Goal: Task Accomplishment & Management: Use online tool/utility

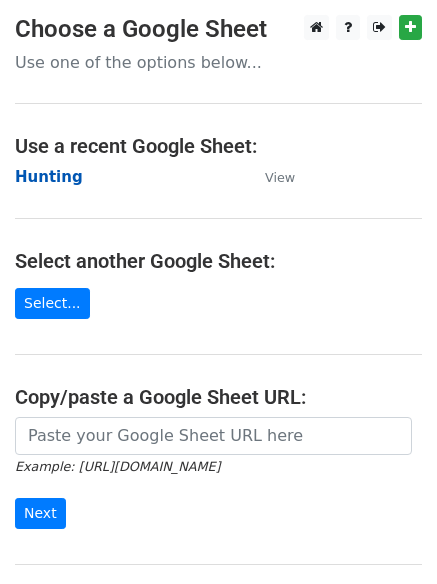
click at [54, 173] on strong "Hunting" at bounding box center [49, 177] width 68 height 18
click at [55, 180] on strong "Hunting" at bounding box center [49, 177] width 68 height 18
click at [61, 179] on strong "Hunting" at bounding box center [49, 177] width 68 height 18
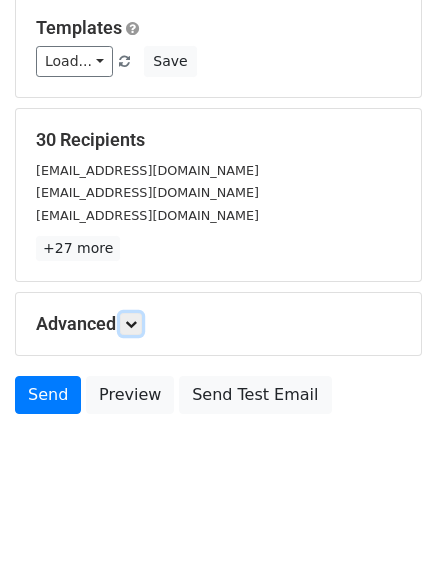
drag, startPoint x: 139, startPoint y: 321, endPoint x: 179, endPoint y: 338, distance: 43.4
click at [137, 320] on icon at bounding box center [131, 324] width 12 height 12
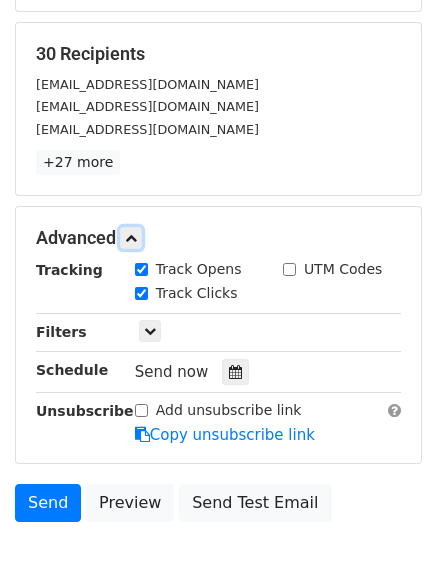
scroll to position [377, 0]
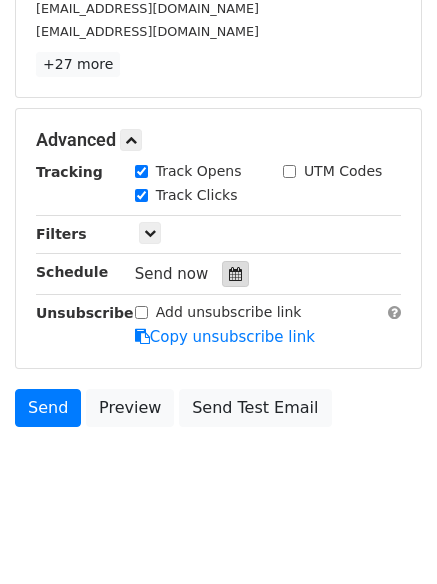
click at [229, 276] on icon at bounding box center [235, 274] width 13 height 14
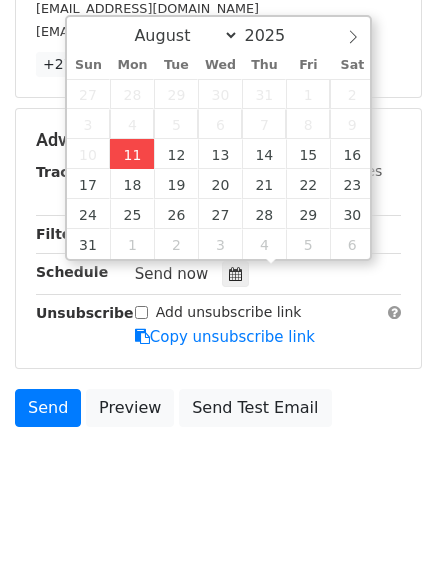
type input "2025-08-11 12:00"
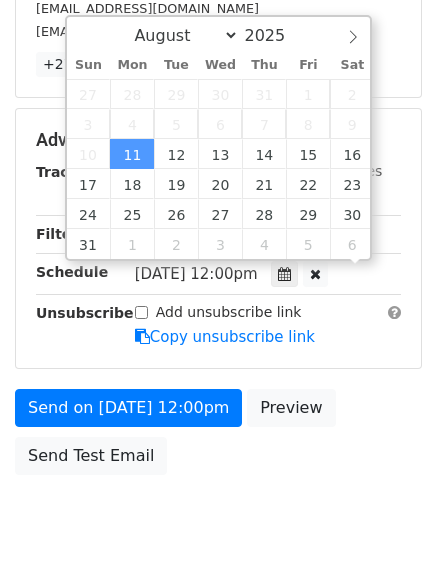
scroll to position [1, 0]
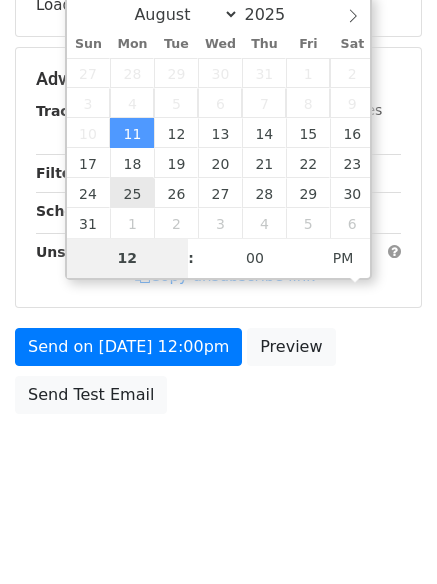
type input "4"
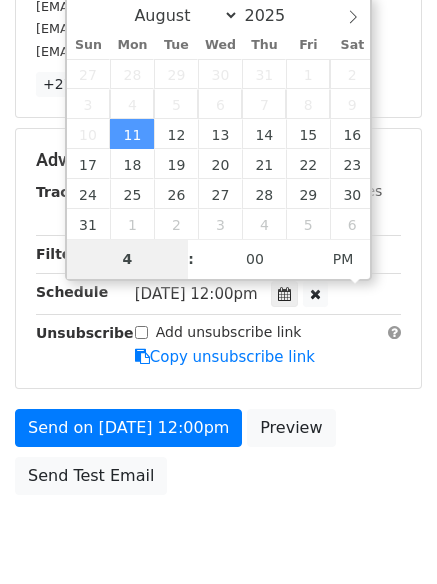
scroll to position [377, 0]
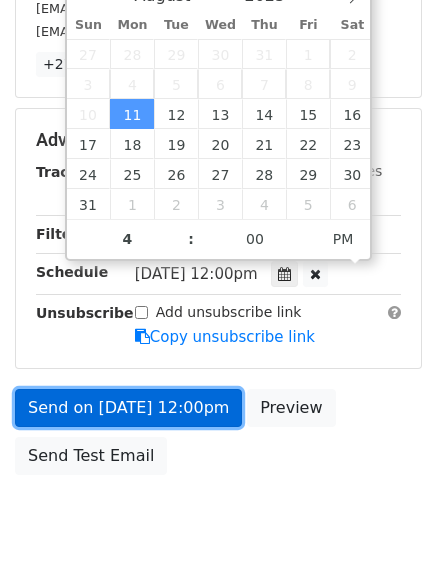
type input "2025-08-11 16:00"
click at [123, 398] on link "Send on Aug 11 at 12:00pm" at bounding box center [128, 408] width 227 height 38
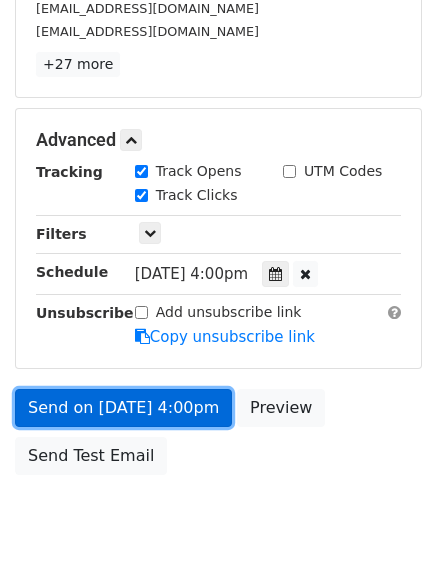
click at [104, 413] on link "Send on Aug 11 at 4:00pm" at bounding box center [123, 408] width 217 height 38
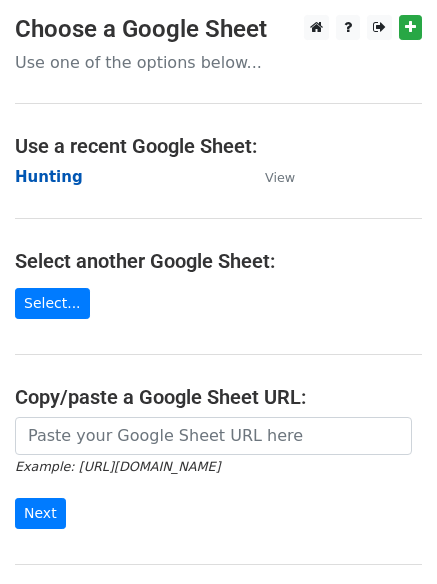
click at [40, 181] on strong "Hunting" at bounding box center [49, 177] width 68 height 18
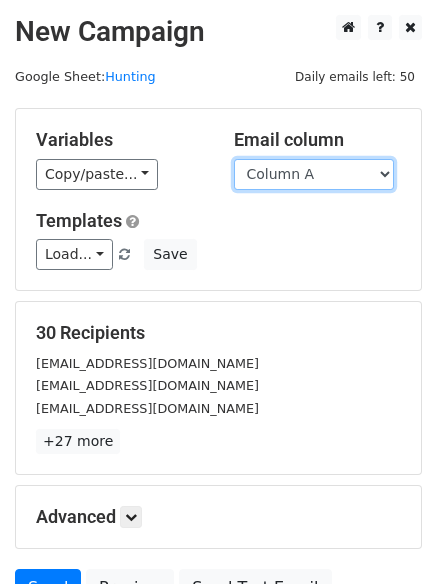
click at [330, 177] on select "Column A Column B Column C" at bounding box center [314, 174] width 160 height 31
click at [234, 159] on select "Column A Column B Column C" at bounding box center [314, 174] width 160 height 31
click at [300, 185] on select "Column A Column B Column C" at bounding box center [314, 174] width 160 height 31
select select "Column B"
click at [234, 159] on select "Column A Column B Column C" at bounding box center [314, 174] width 160 height 31
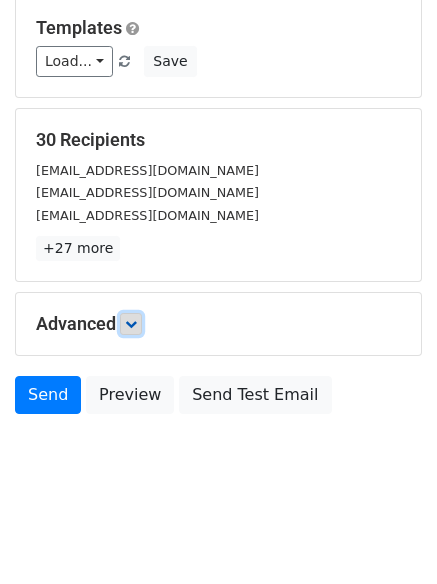
click at [137, 318] on icon at bounding box center [131, 324] width 12 height 12
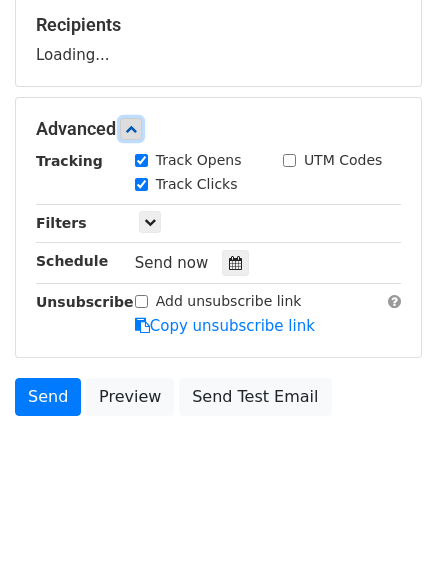
scroll to position [309, 0]
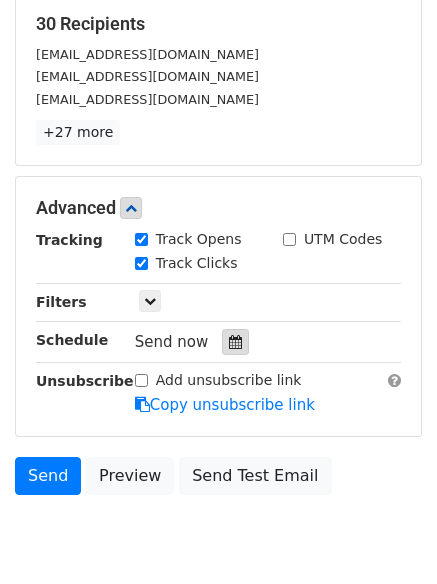
click at [229, 339] on icon at bounding box center [235, 342] width 13 height 14
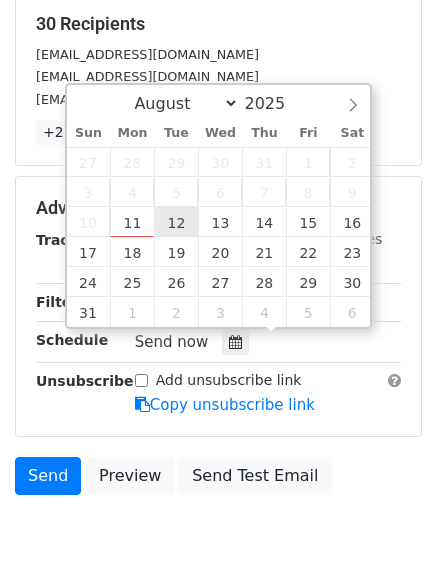
type input "2025-08-12 12:00"
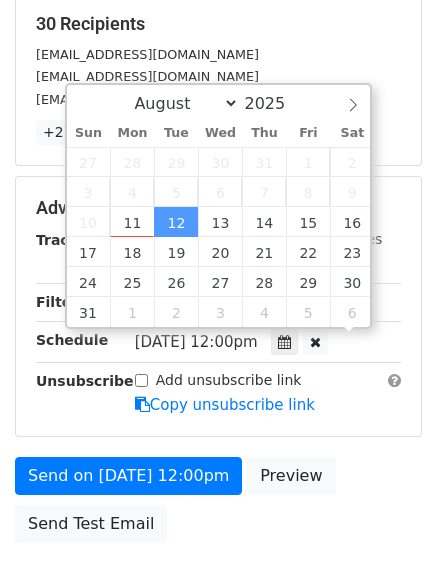
scroll to position [1, 0]
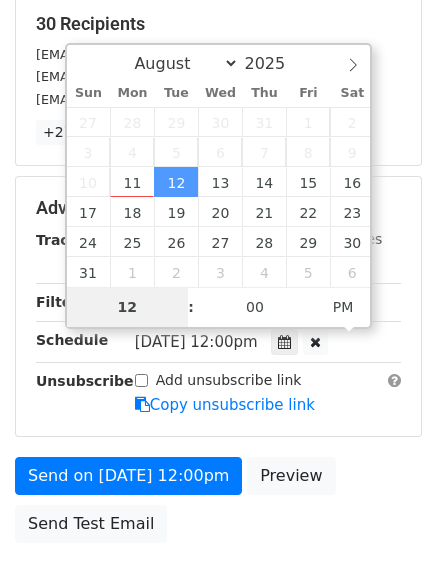
type input "5"
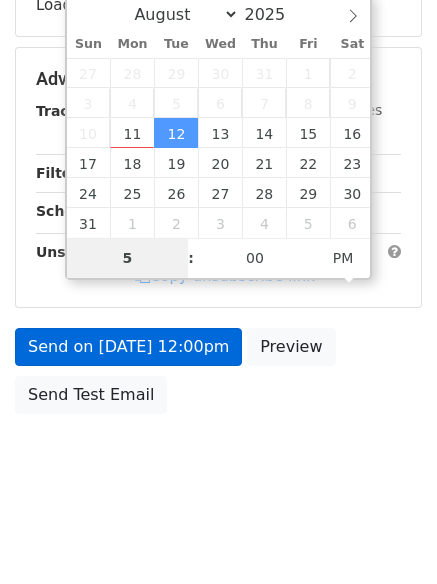
scroll to position [357, 0]
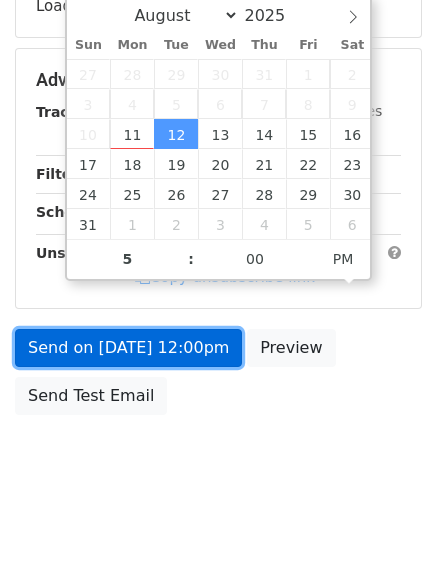
type input "2025-08-12 17:00"
click at [140, 351] on link "Send on Aug 12 at 12:00pm" at bounding box center [128, 348] width 227 height 38
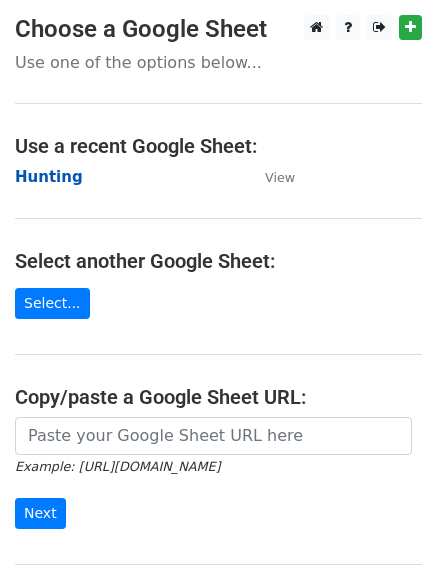
click at [48, 169] on strong "Hunting" at bounding box center [49, 177] width 68 height 18
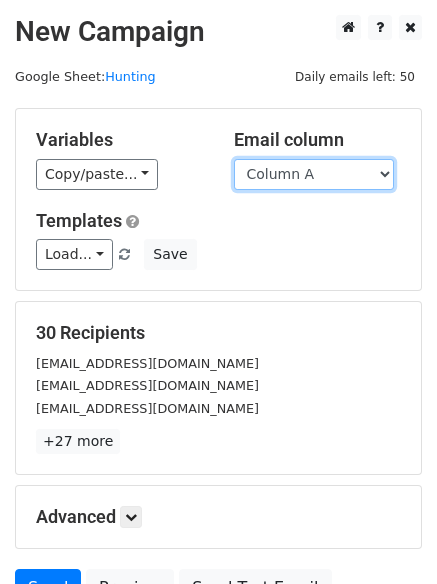
drag, startPoint x: 308, startPoint y: 176, endPoint x: 308, endPoint y: 189, distance: 13.0
click at [308, 176] on select "Column A Column B Column C" at bounding box center [314, 174] width 160 height 31
select select "Column C"
click at [234, 159] on select "Column A Column B Column C" at bounding box center [314, 174] width 160 height 31
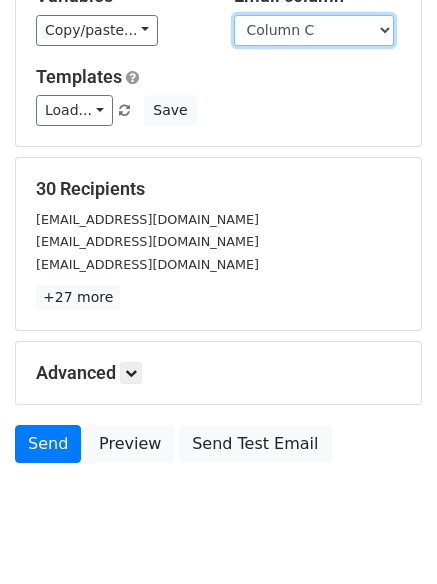
scroll to position [193, 0]
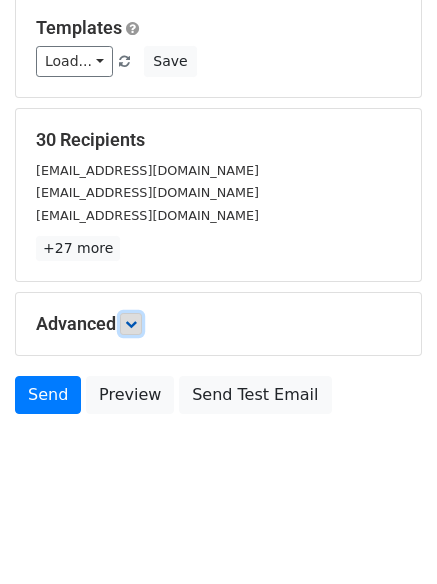
click at [137, 322] on icon at bounding box center [131, 324] width 12 height 12
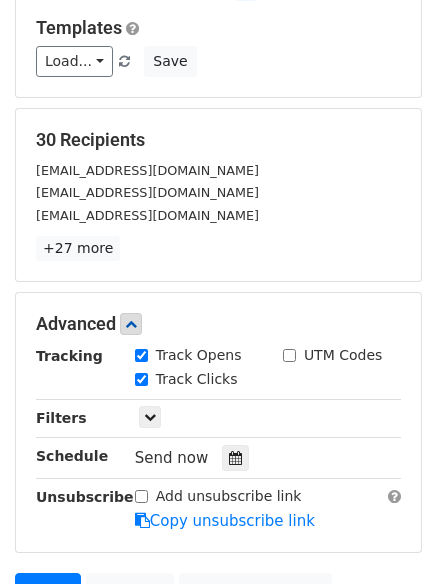
drag, startPoint x: 227, startPoint y: 452, endPoint x: 192, endPoint y: 418, distance: 48.8
click at [234, 452] on div at bounding box center [235, 458] width 27 height 26
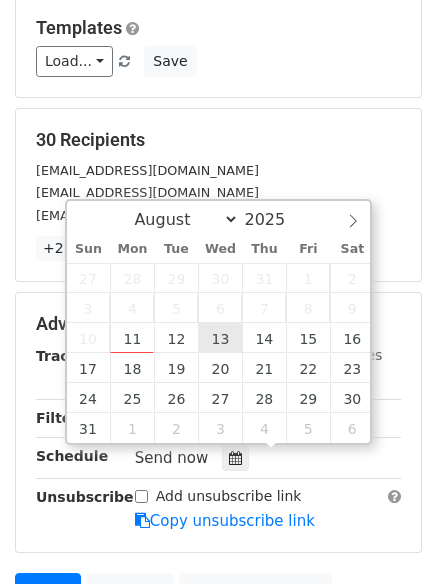
type input "2025-08-13 12:00"
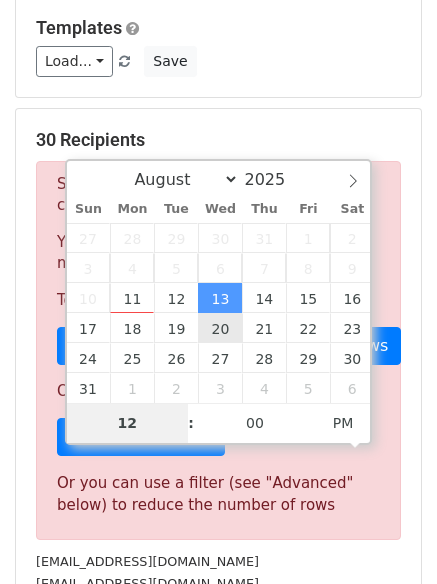
type input "6"
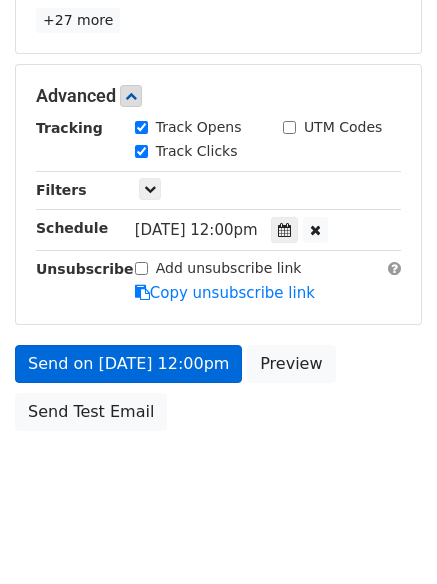
scroll to position [827, 0]
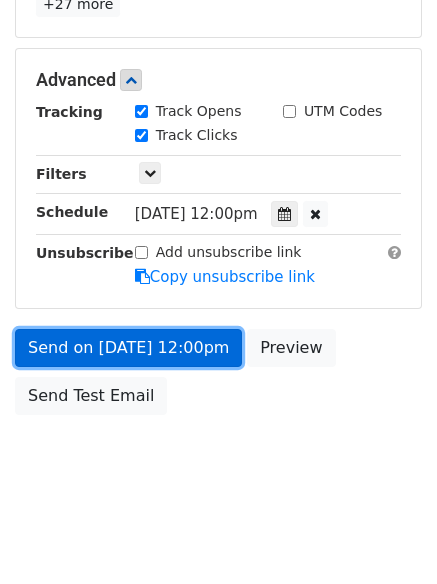
type input "2025-08-13 18:00"
click at [147, 342] on link "Send on Aug 13 at 12:00pm" at bounding box center [128, 348] width 227 height 38
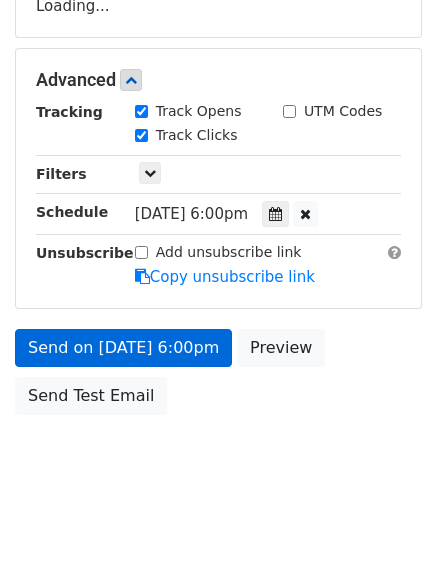
scroll to position [437, 0]
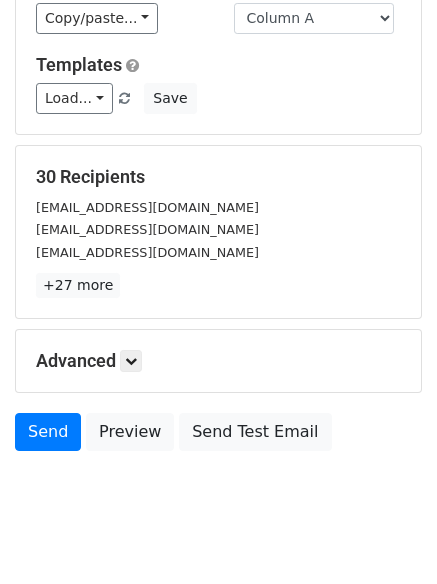
scroll to position [193, 0]
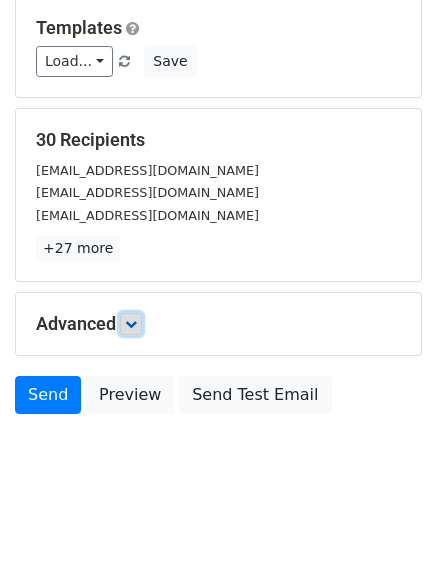
click at [137, 328] on icon at bounding box center [131, 324] width 12 height 12
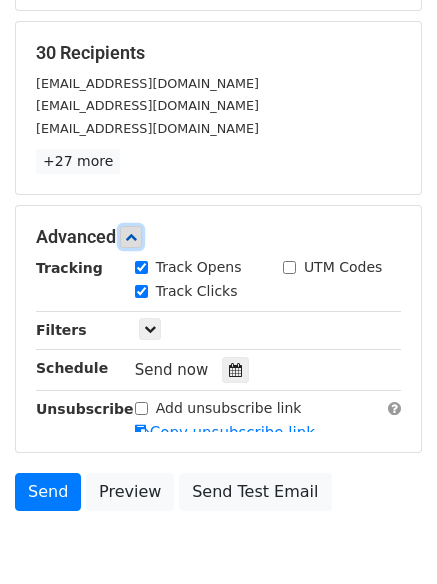
scroll to position [359, 0]
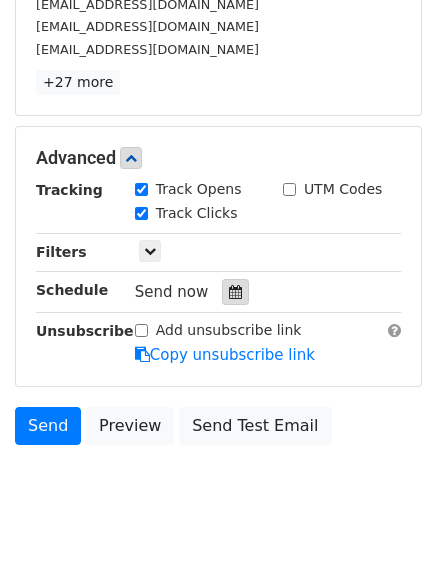
click at [227, 305] on div at bounding box center [235, 292] width 27 height 26
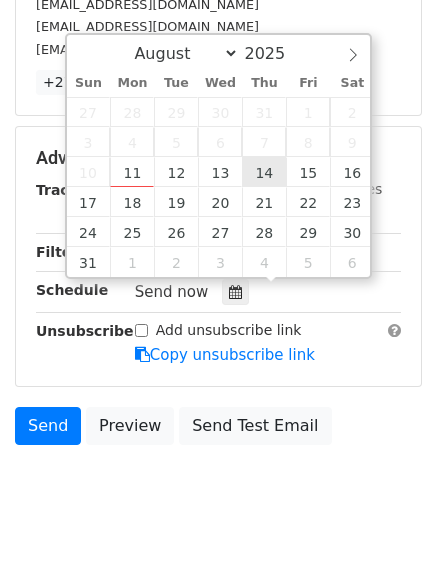
type input "[DATE] 12:00"
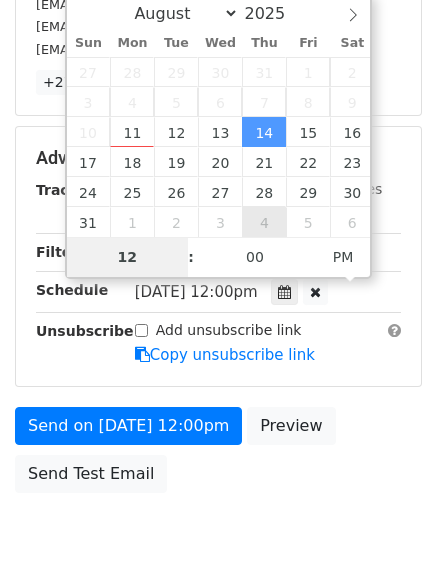
type input "7"
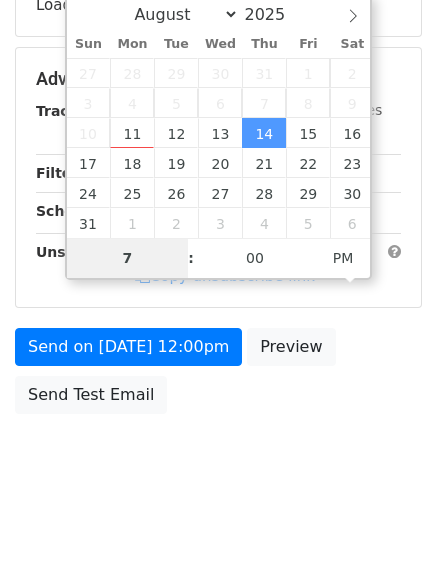
scroll to position [827, 0]
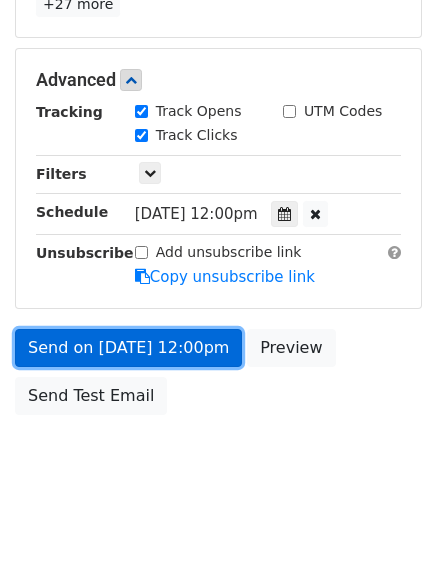
type input "[DATE] 19:00"
click at [154, 355] on link "Send on [DATE] 12:00pm" at bounding box center [128, 348] width 227 height 38
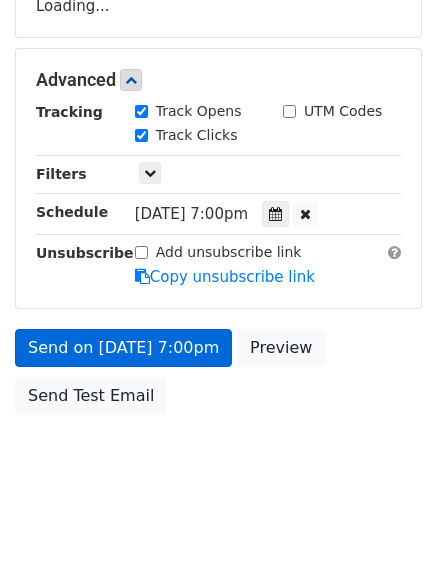
scroll to position [437, 0]
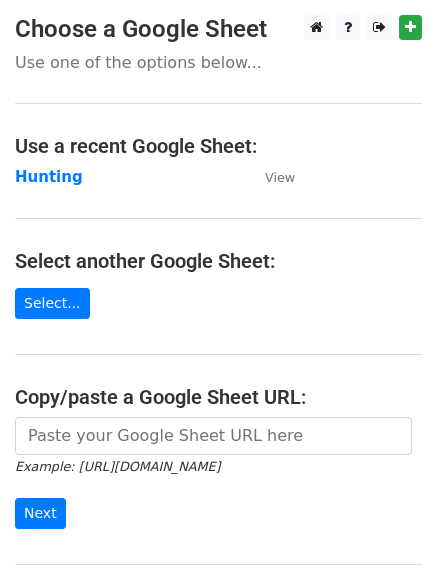
click at [52, 161] on main "Choose a Google Sheet Use one of the options below... Use a recent Google Sheet…" at bounding box center [218, 325] width 437 height 621
click at [54, 176] on strong "Hunting" at bounding box center [49, 177] width 68 height 18
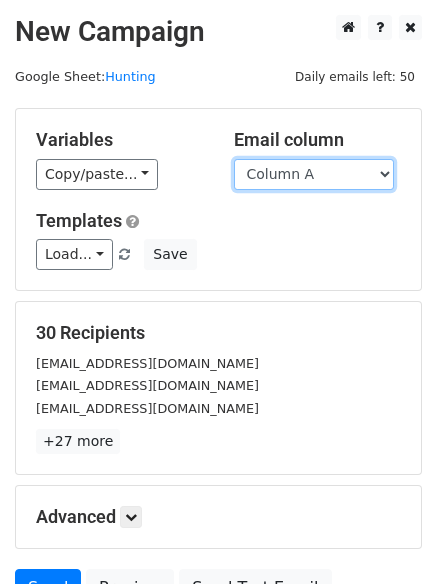
drag, startPoint x: 0, startPoint y: 0, endPoint x: 321, endPoint y: 175, distance: 365.4
click at [321, 175] on select "Column A Column B Column C" at bounding box center [314, 174] width 160 height 31
select select "Column B"
click at [234, 159] on select "Column A Column B Column C" at bounding box center [314, 174] width 160 height 31
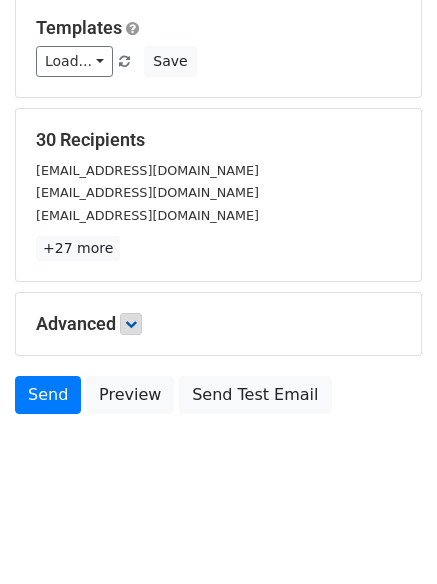
click at [123, 315] on h5 "Advanced" at bounding box center [218, 324] width 365 height 22
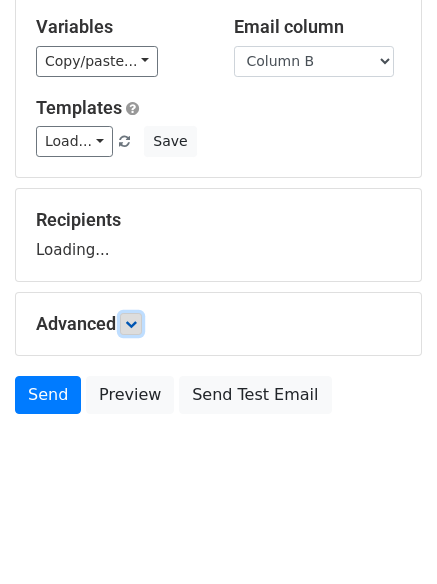
click at [135, 327] on icon at bounding box center [131, 324] width 12 height 12
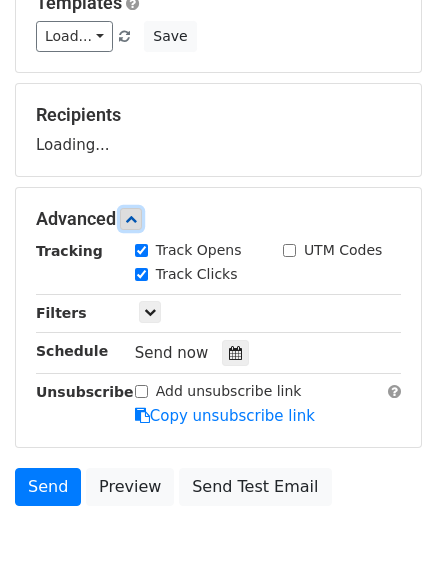
scroll to position [308, 0]
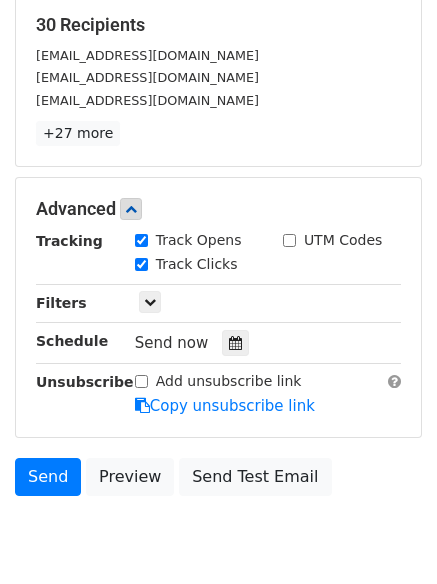
click at [229, 330] on div "Send now" at bounding box center [252, 343] width 235 height 27
click at [223, 335] on div at bounding box center [235, 343] width 27 height 26
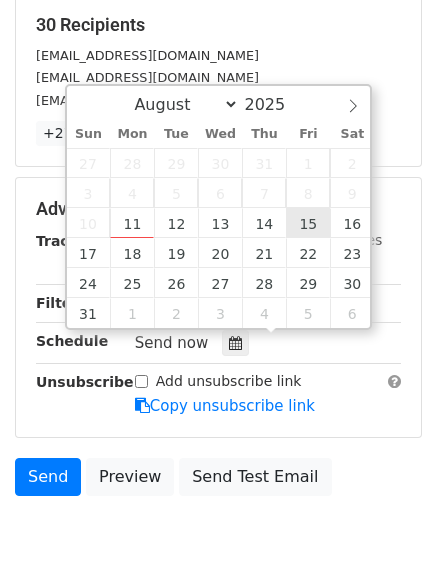
type input "2025-08-15 12:00"
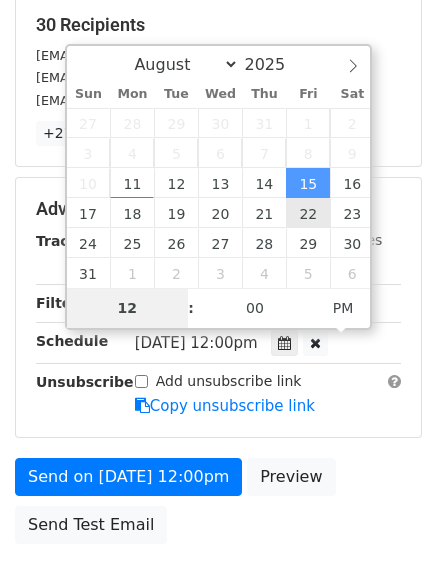
type input "8"
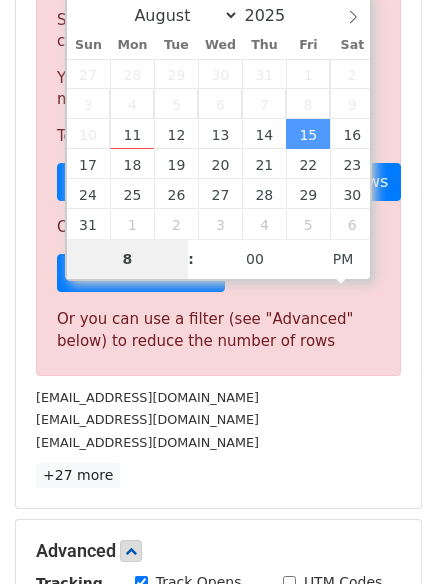
scroll to position [827, 0]
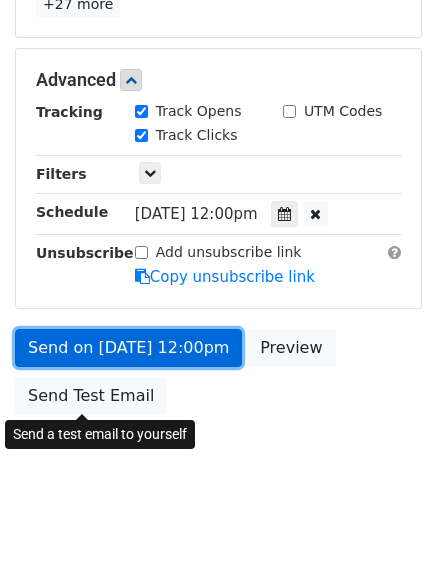
type input "2025-08-15 20:00"
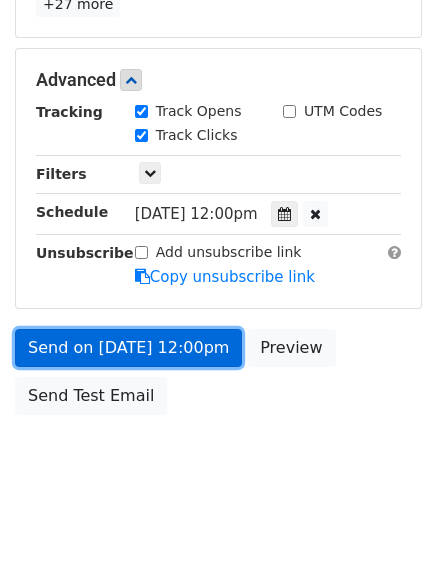
click at [144, 339] on link "Send on Aug 15 at 12:00pm" at bounding box center [128, 348] width 227 height 38
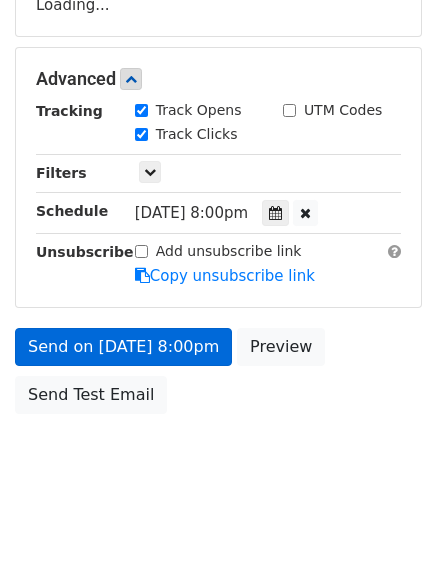
scroll to position [357, 0]
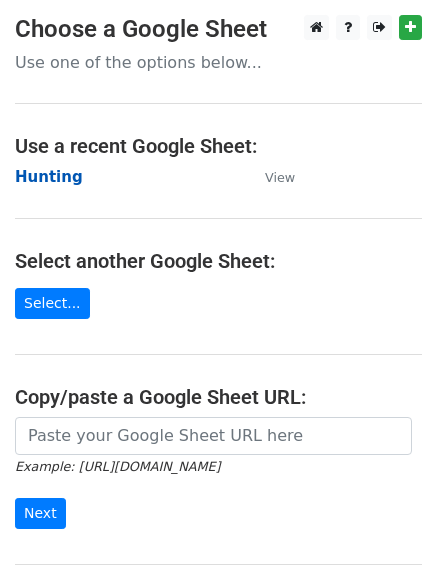
click at [34, 172] on strong "Hunting" at bounding box center [49, 177] width 68 height 18
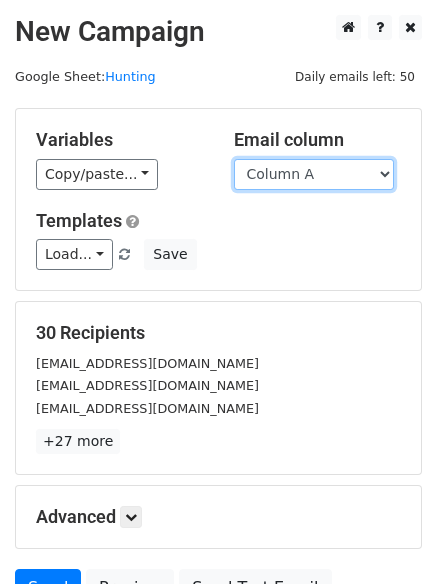
click at [312, 176] on select "Column A Column B Column C" at bounding box center [314, 174] width 160 height 31
select select "Column C"
click at [234, 159] on select "Column A Column B Column C" at bounding box center [314, 174] width 160 height 31
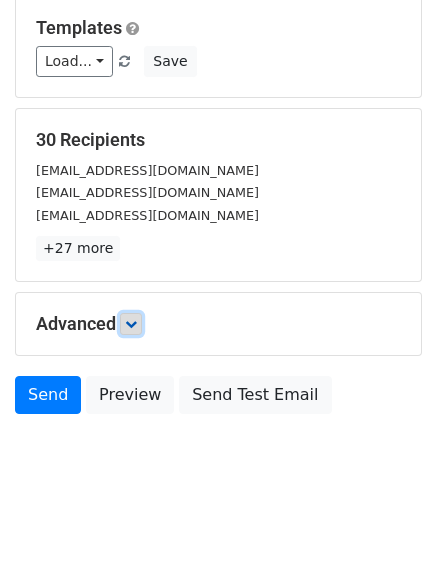
click at [137, 319] on icon at bounding box center [131, 324] width 12 height 12
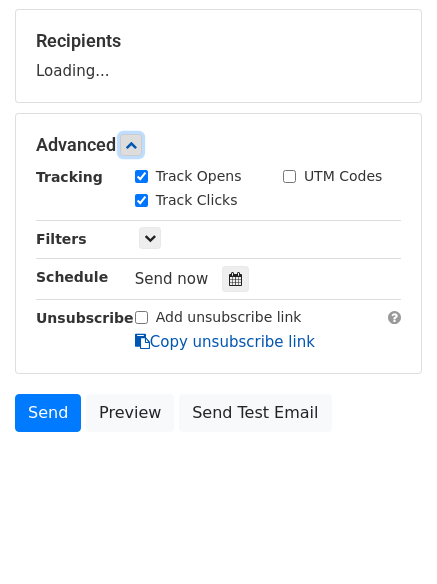
scroll to position [294, 0]
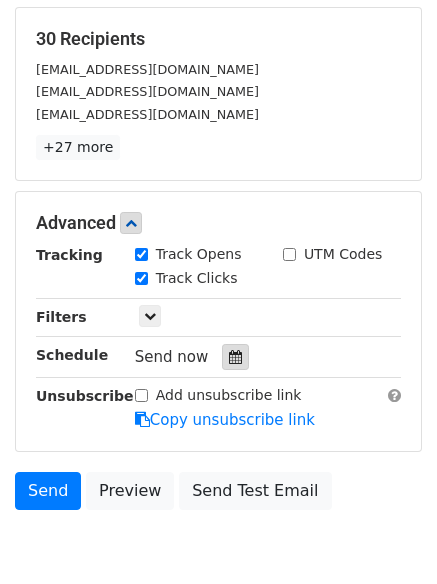
click at [229, 357] on icon at bounding box center [235, 357] width 13 height 14
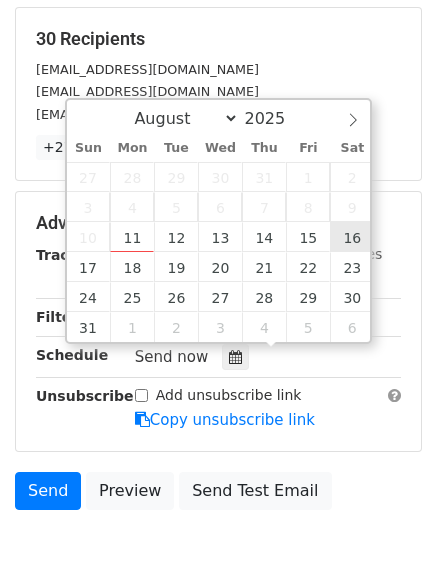
type input "2025-08-16 12:00"
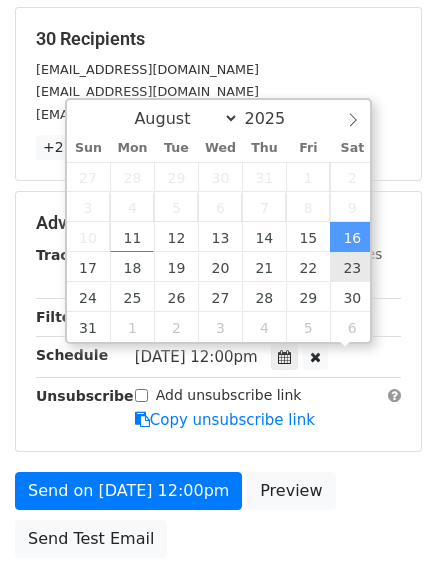
scroll to position [1, 0]
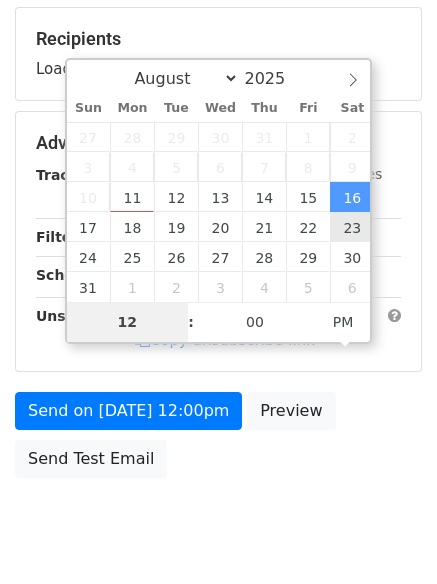
type input "9"
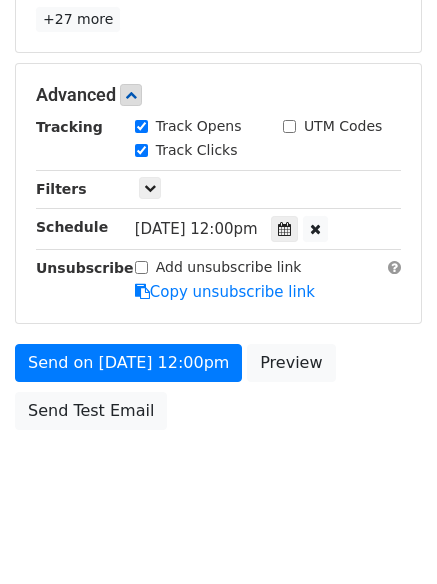
scroll to position [827, 0]
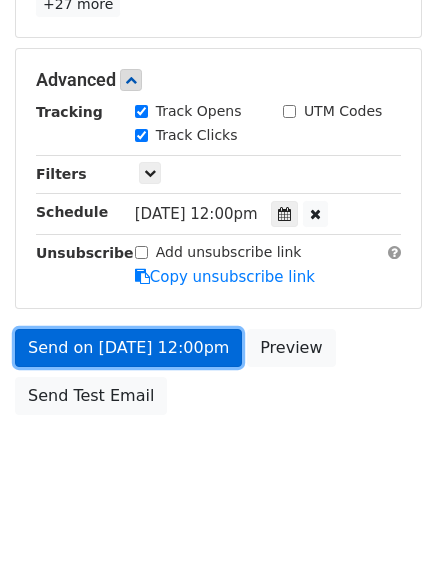
type input "2025-08-16 21:00"
click at [141, 335] on link "Send on Aug 16 at 12:00pm" at bounding box center [128, 348] width 227 height 38
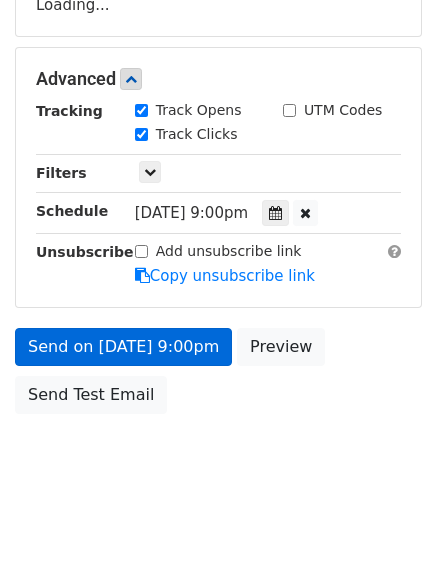
scroll to position [357, 0]
